Goal: Task Accomplishment & Management: Use online tool/utility

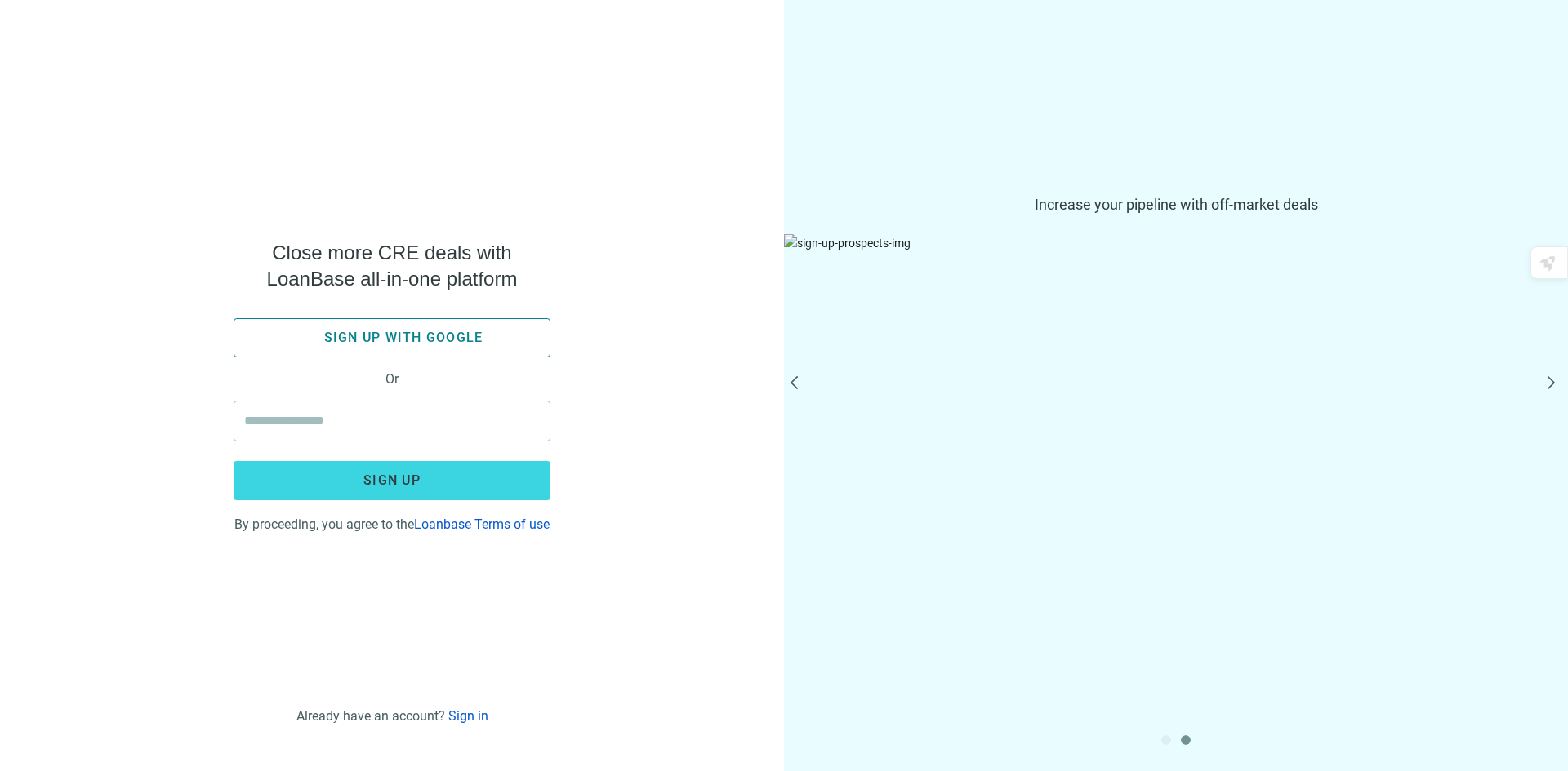
click at [319, 335] on icon "button" at bounding box center [311, 337] width 19 height 19
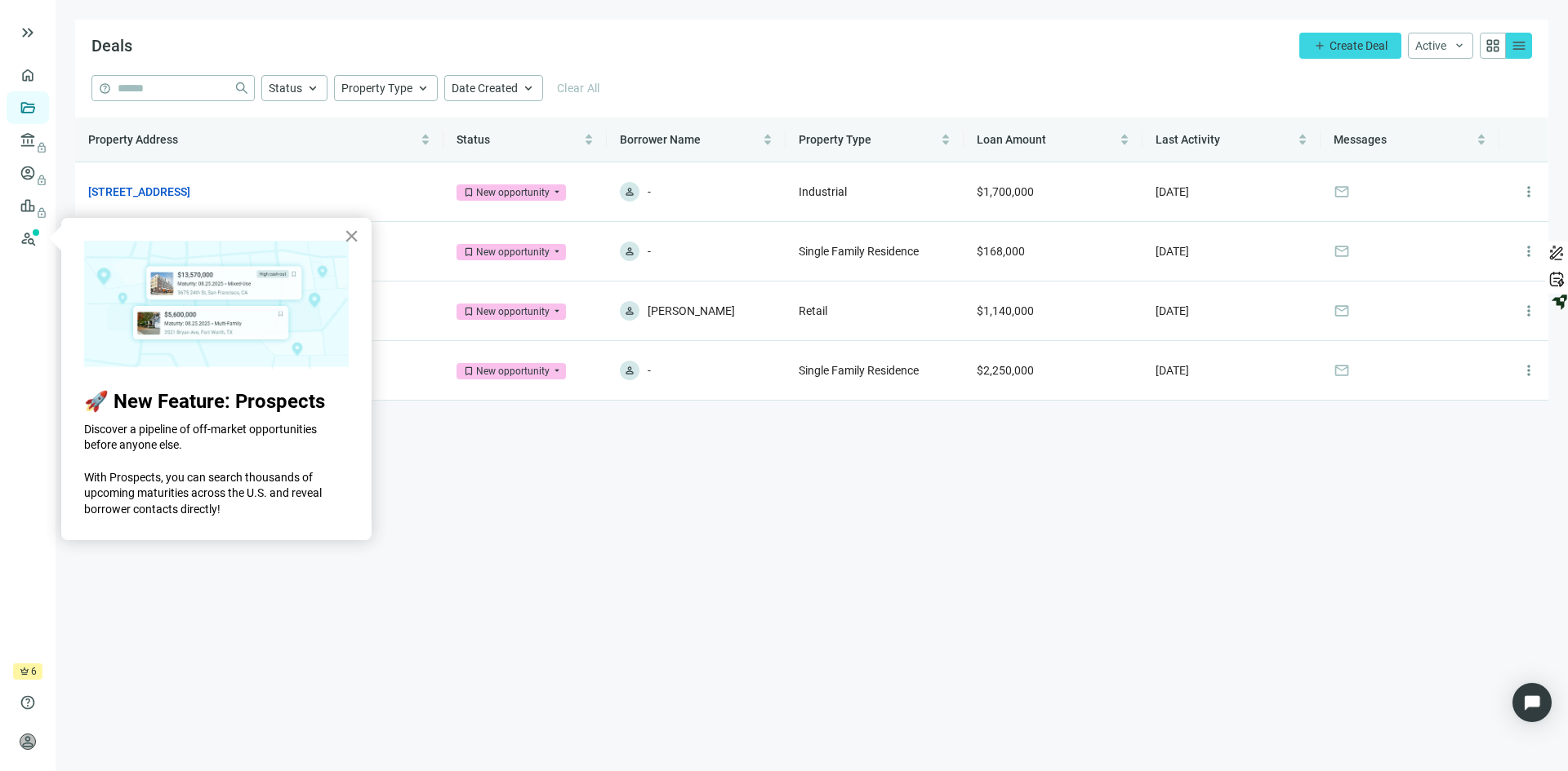
click at [351, 237] on button "×" at bounding box center [351, 236] width 16 height 26
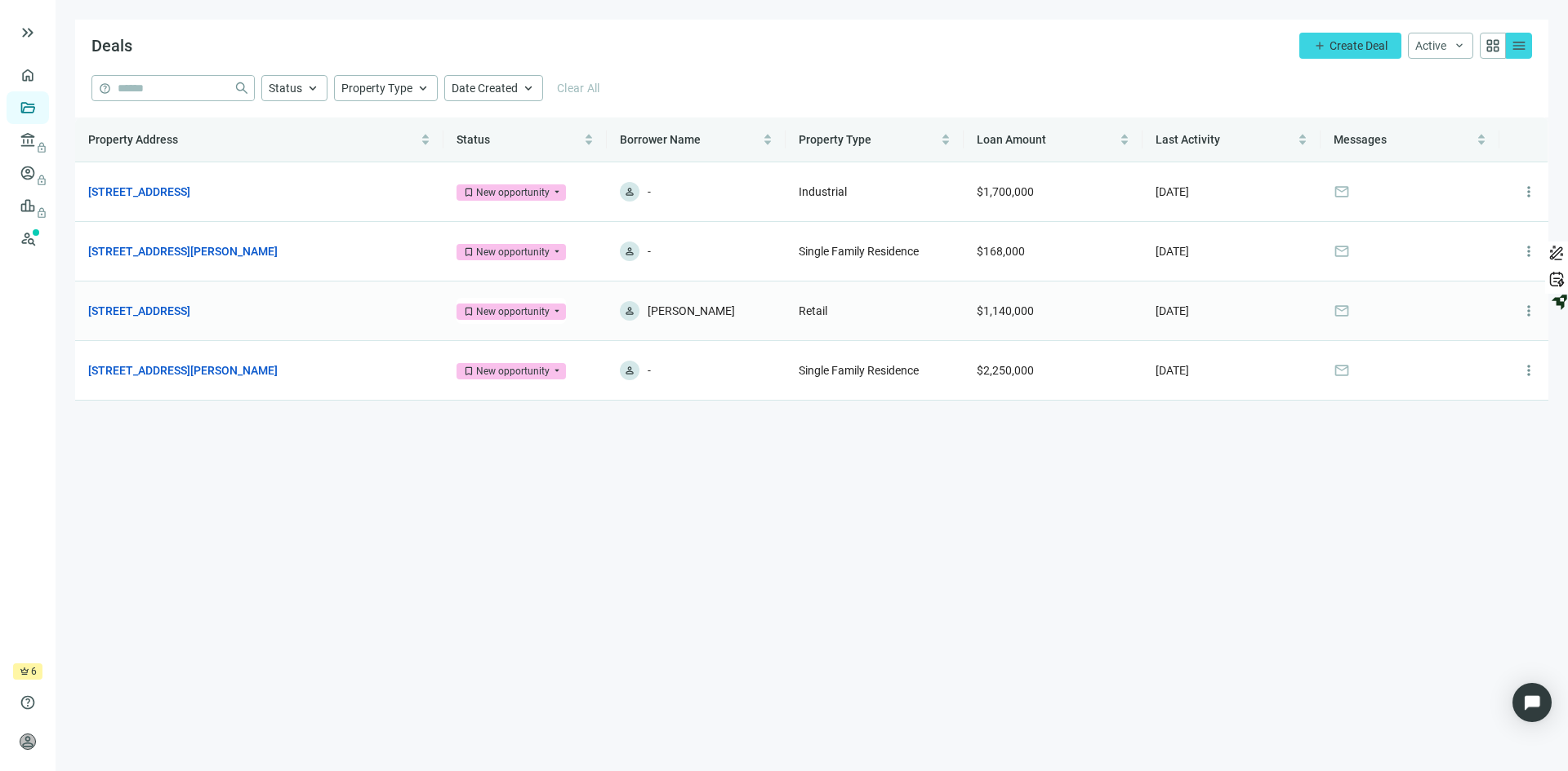
click at [484, 311] on div "New opportunity" at bounding box center [513, 311] width 74 height 16
click at [482, 311] on div "New opportunity" at bounding box center [513, 311] width 74 height 16
click at [172, 317] on link "790 Indian Rocks Rd N, Belleair Bluffs, FL 33770" at bounding box center [139, 310] width 102 height 18
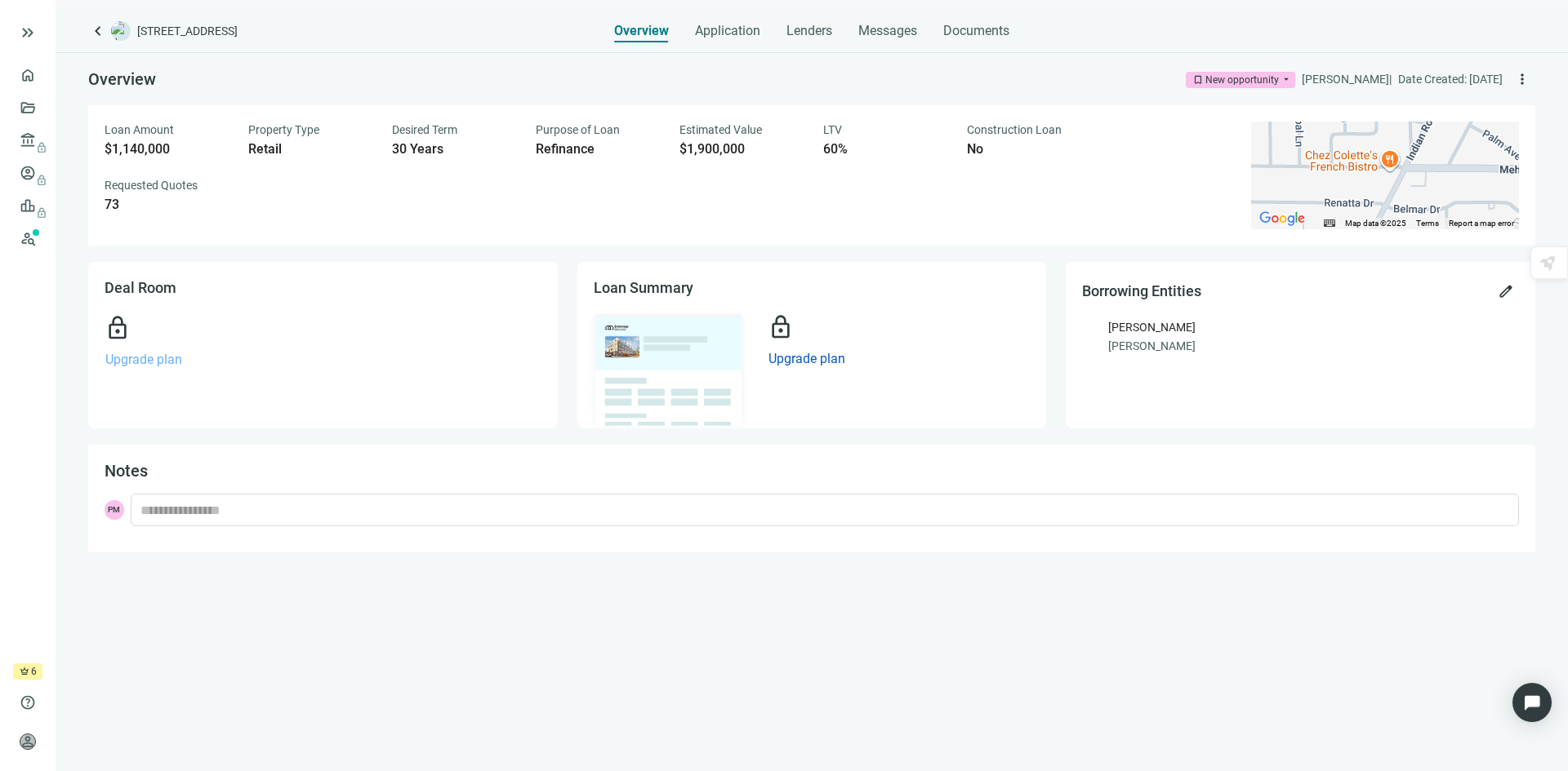
click at [138, 360] on span "Upgrade plan" at bounding box center [144, 360] width 77 height 16
